Goal: Use online tool/utility

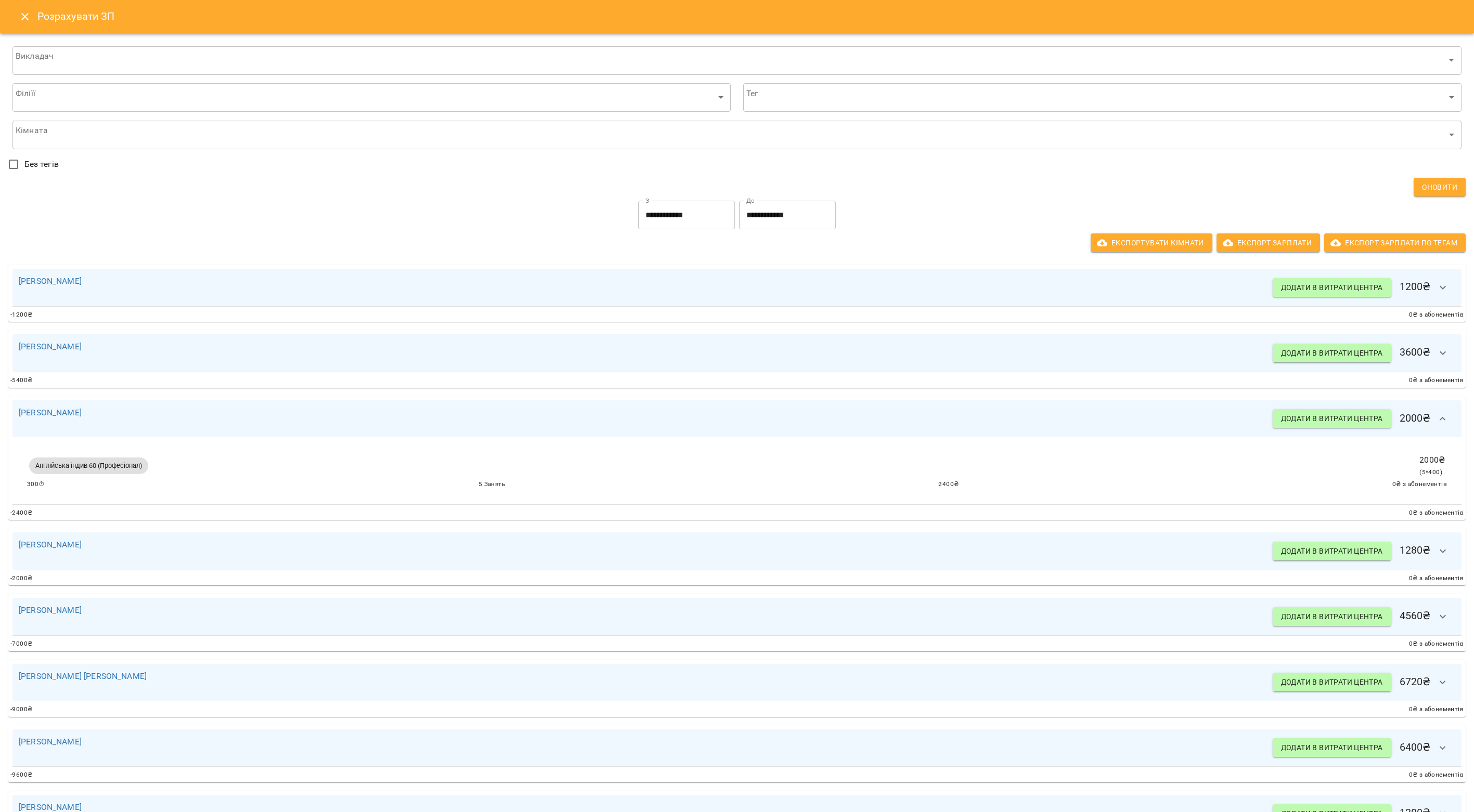
click at [24, 19] on icon "Close" at bounding box center [25, 17] width 12 height 12
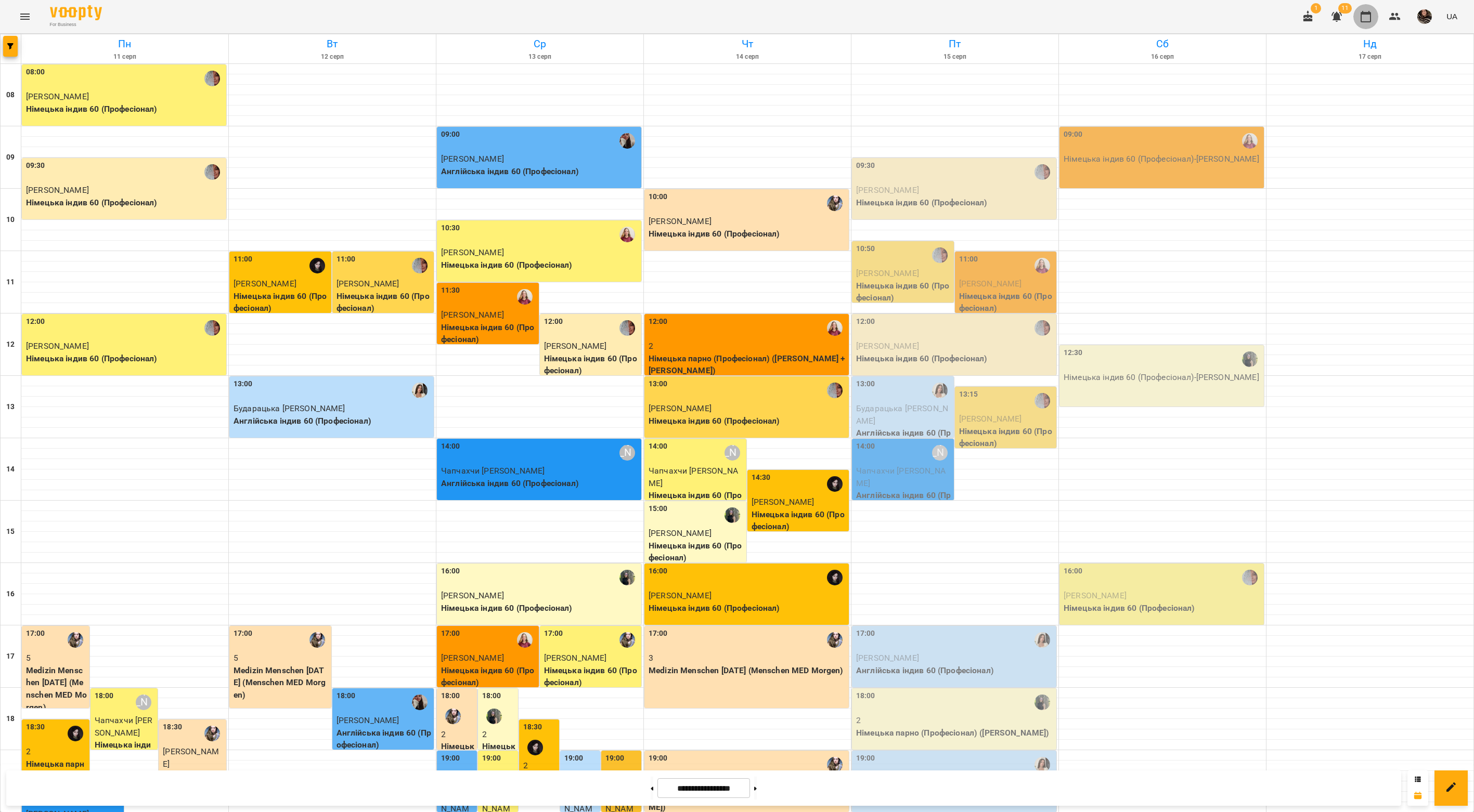
click at [1366, 16] on icon "button" at bounding box center [1366, 17] width 12 height 12
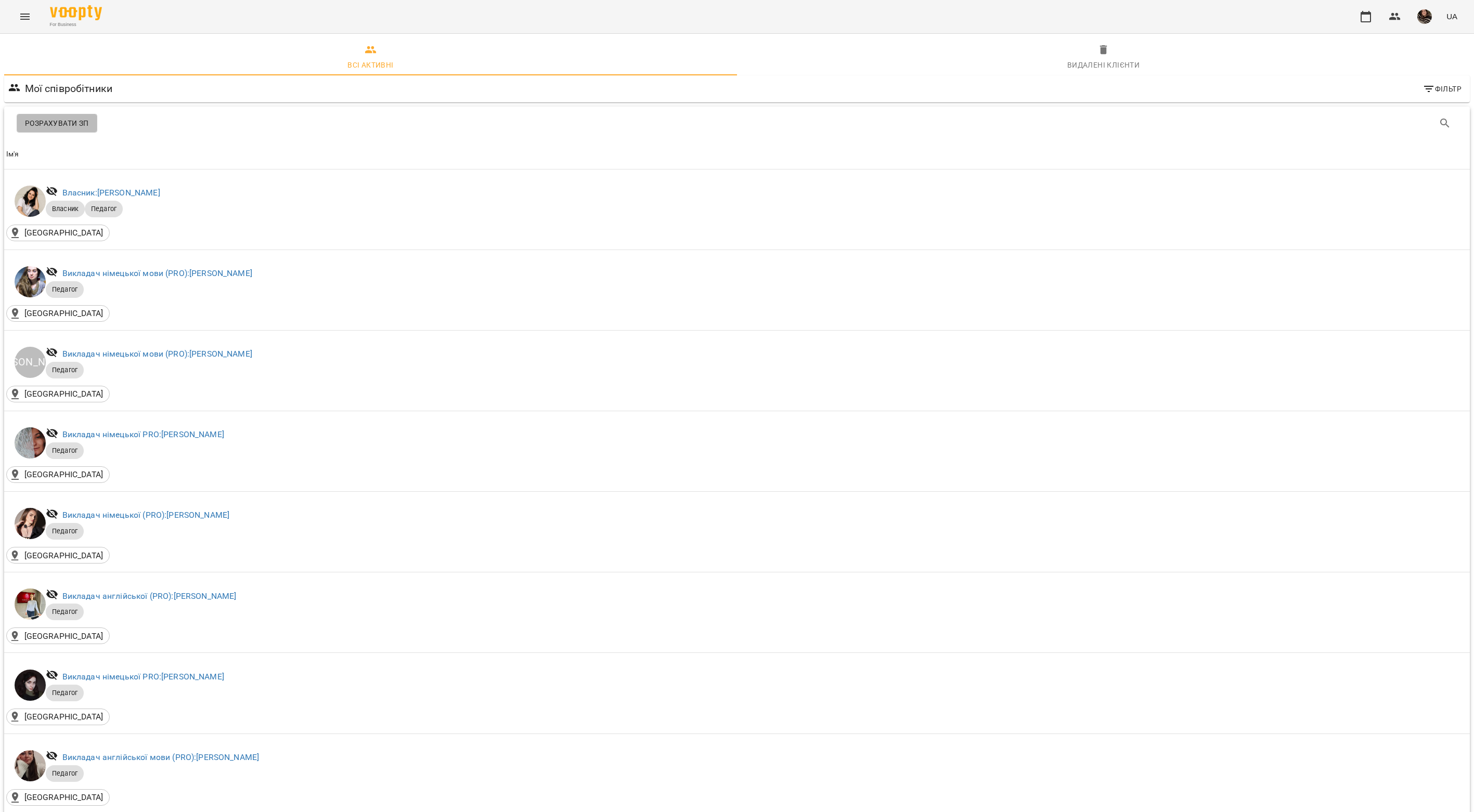
click at [44, 121] on span "Розрахувати ЗП" at bounding box center [56, 123] width 64 height 12
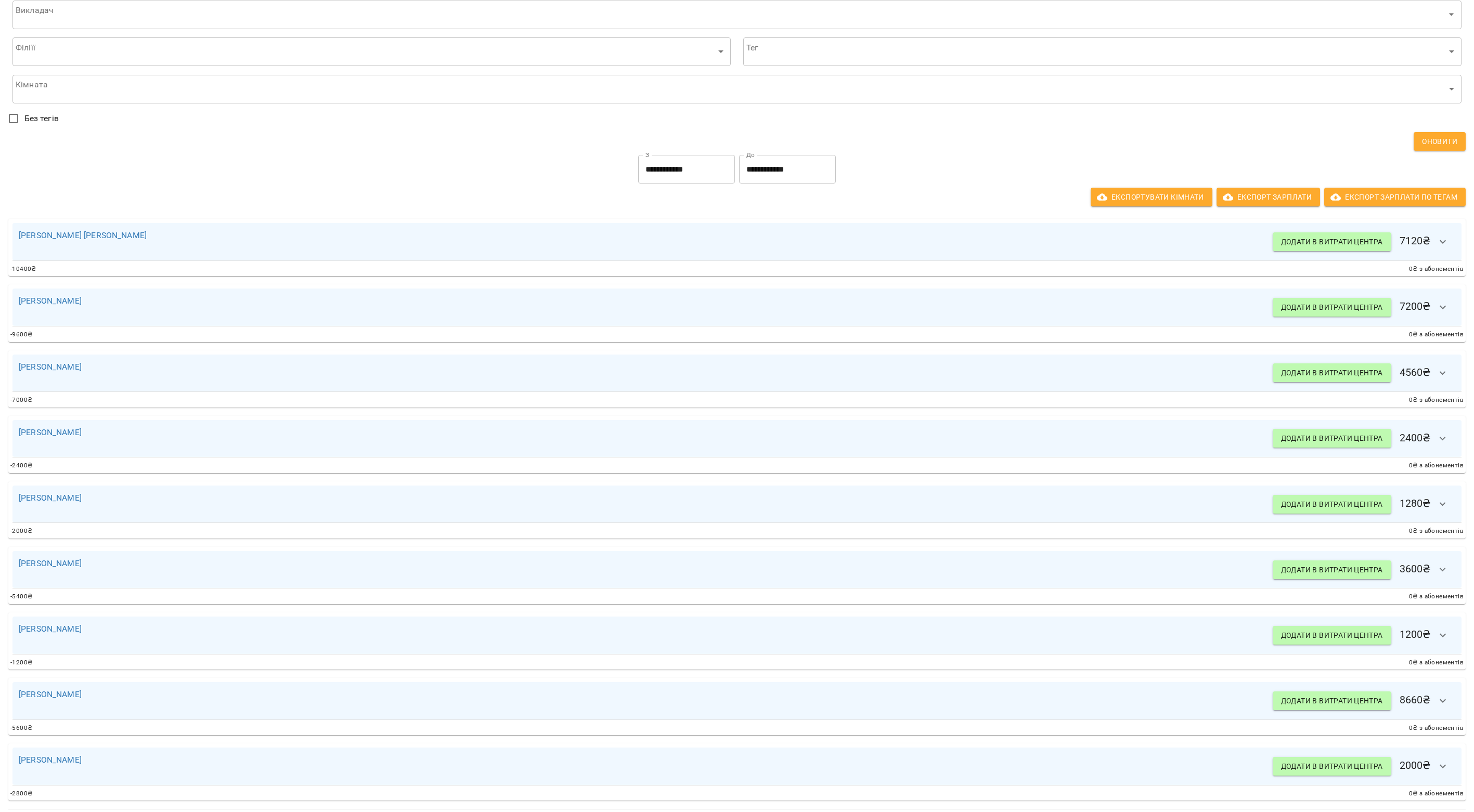
scroll to position [80, 0]
